Goal: Task Accomplishment & Management: Complete application form

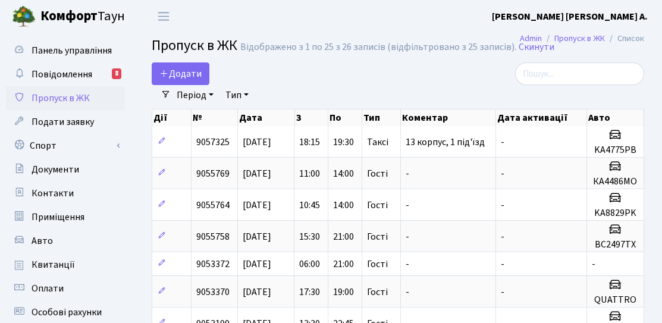
select select "25"
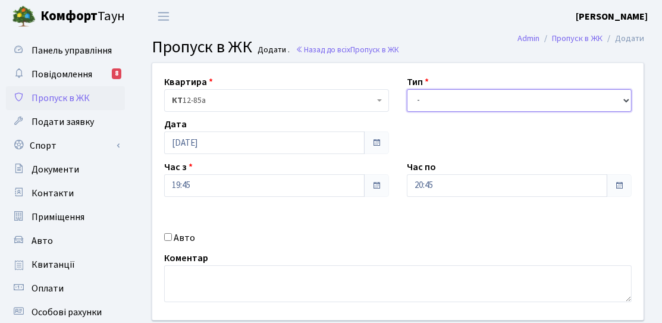
click at [510, 104] on select "- Доставка Таксі Гості Сервіс" at bounding box center [519, 100] width 225 height 23
select select "3"
click at [407, 89] on select "- Доставка Таксі Гості Сервіс" at bounding box center [519, 100] width 225 height 23
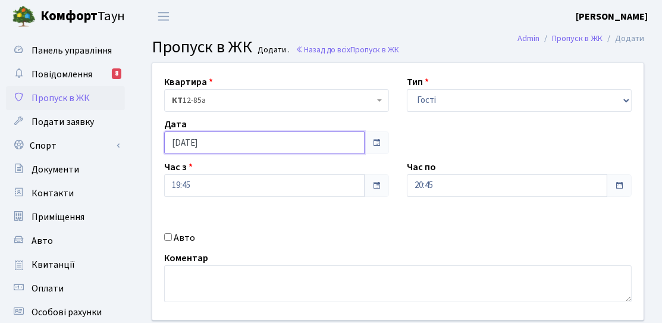
click at [248, 150] on input "[DATE]" at bounding box center [264, 142] width 200 height 23
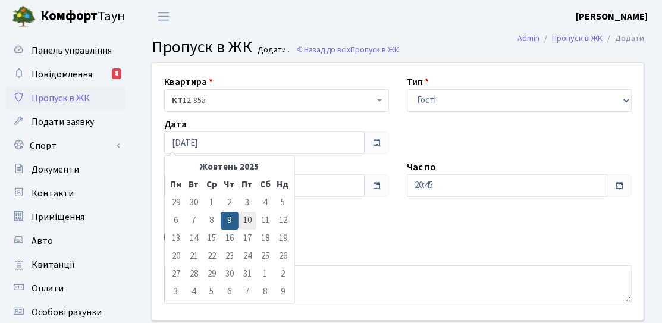
click at [242, 218] on td "10" at bounding box center [248, 221] width 18 height 18
type input "[DATE]"
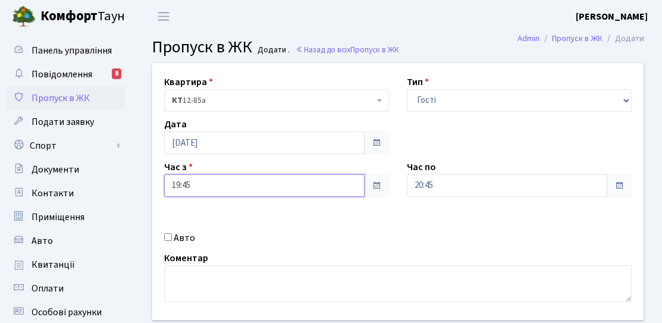
click at [224, 175] on input "19:45" at bounding box center [264, 185] width 200 height 23
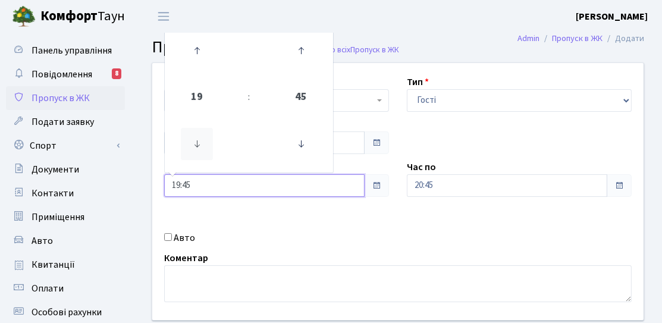
click at [190, 131] on icon at bounding box center [197, 144] width 32 height 32
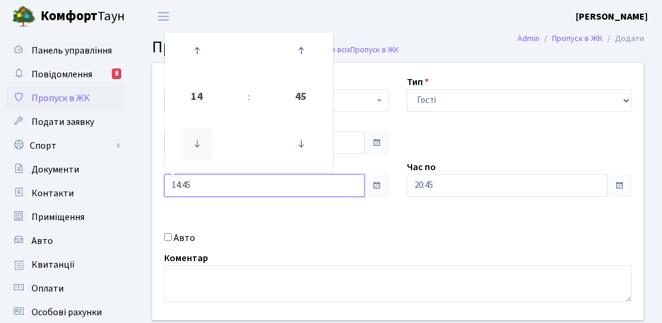
click at [190, 133] on icon at bounding box center [197, 144] width 32 height 32
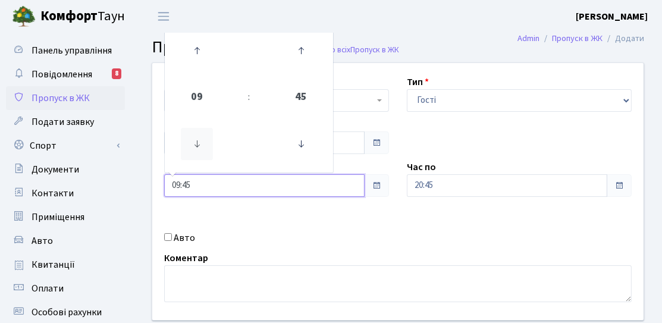
click at [190, 133] on icon at bounding box center [197, 144] width 32 height 32
click at [209, 55] on icon at bounding box center [197, 50] width 32 height 32
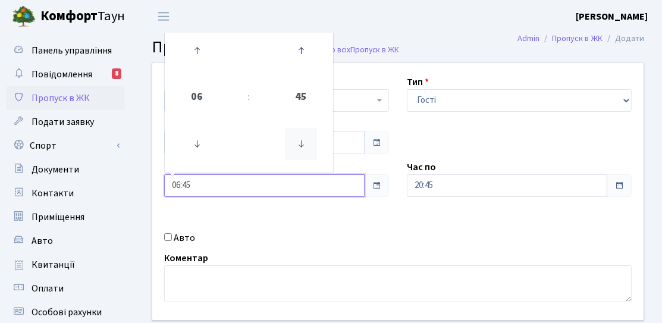
click at [313, 141] on icon at bounding box center [301, 144] width 32 height 32
click at [313, 142] on icon at bounding box center [301, 144] width 32 height 32
type input "06:00"
click at [521, 205] on div "Квартира <b>КТ</b>&nbsp;&nbsp;&nbsp;&nbsp;12-85а КТ 12-85а Тип - Доставка Таксі…" at bounding box center [397, 191] width 509 height 257
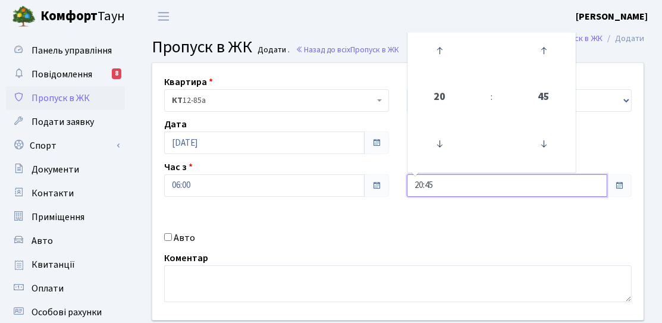
click at [506, 175] on input "20:45" at bounding box center [507, 185] width 200 height 23
click at [440, 65] on icon at bounding box center [439, 50] width 32 height 32
click at [448, 150] on icon at bounding box center [439, 144] width 32 height 32
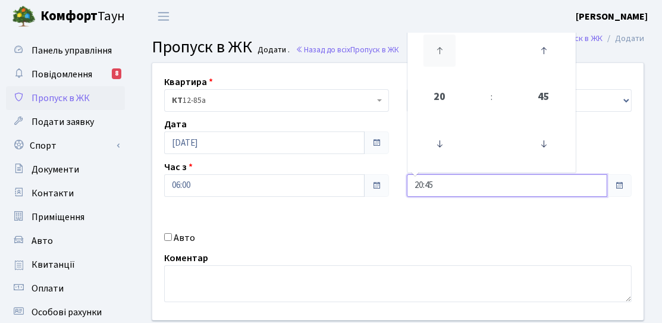
click at [425, 57] on icon at bounding box center [439, 50] width 32 height 32
click at [537, 144] on icon at bounding box center [544, 144] width 32 height 32
type input "21:00"
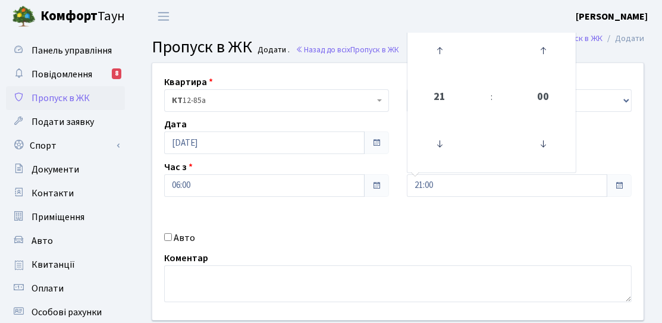
click at [401, 242] on div "Квартира <b>КТ</b>&nbsp;&nbsp;&nbsp;&nbsp;12-85а КТ 12-85а Тип - Доставка Таксі…" at bounding box center [397, 191] width 509 height 257
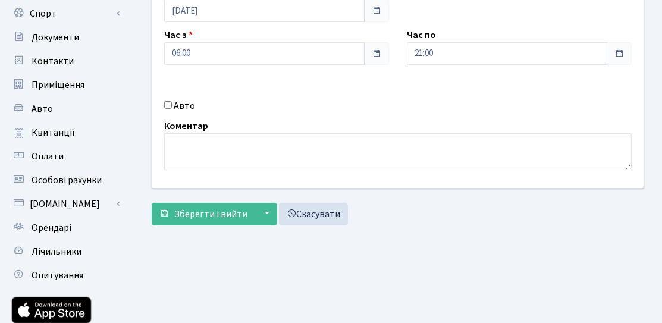
scroll to position [212, 0]
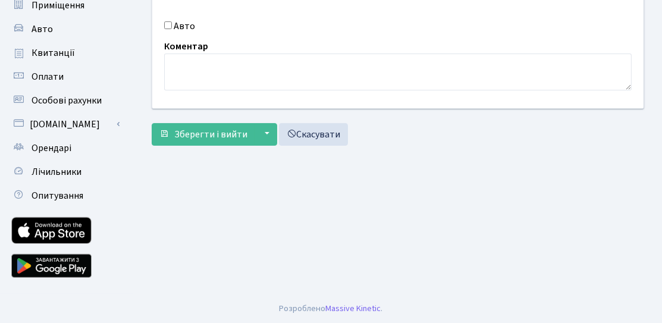
click at [211, 144] on div "Квартира <b>КТ</b>&nbsp;&nbsp;&nbsp;&nbsp;12-85а КТ 12-85а Тип - Доставка Таксі…" at bounding box center [398, 1] width 510 height 301
click at [212, 139] on button "Зберегти і вийти" at bounding box center [203, 134] width 103 height 23
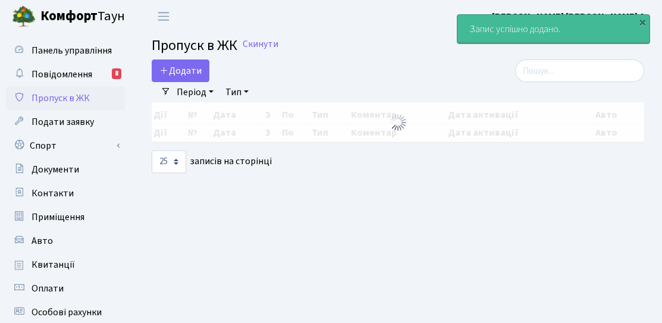
select select "25"
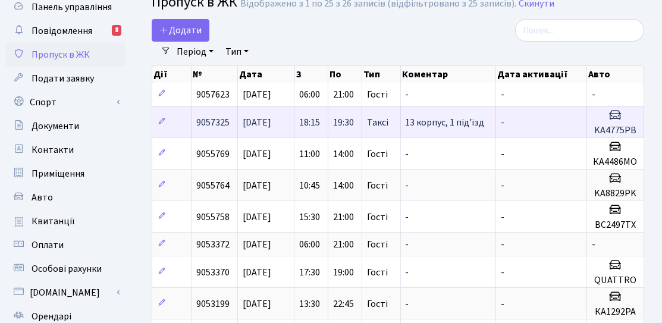
scroll to position [59, 0]
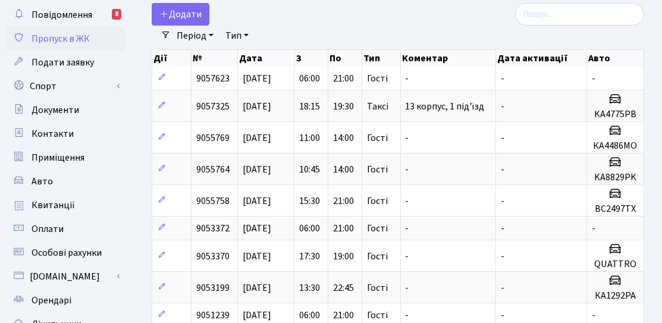
drag, startPoint x: 354, startPoint y: 136, endPoint x: 328, endPoint y: 9, distance: 129.4
click at [328, 9] on div "Додати" at bounding box center [313, 14] width 322 height 23
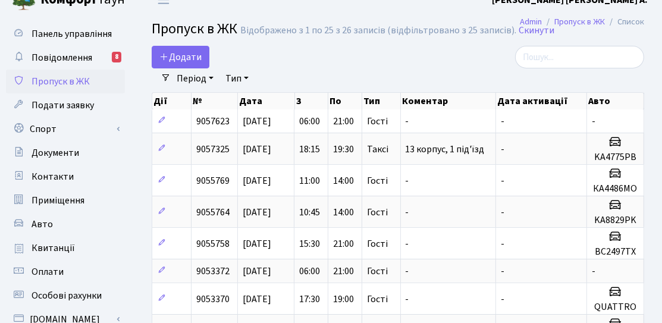
scroll to position [0, 0]
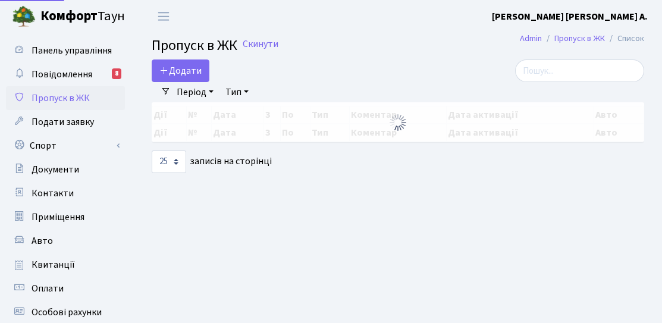
select select "25"
